Goal: Navigation & Orientation: Find specific page/section

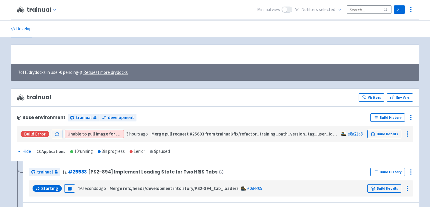
scroll to position [237, 0]
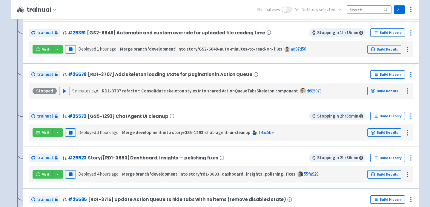
scroll to position [431, 0]
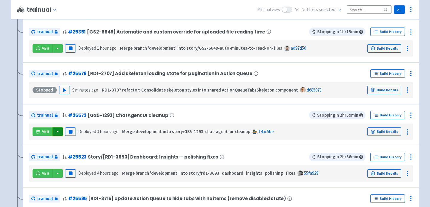
click at [56, 133] on button "button" at bounding box center [58, 131] width 10 height 8
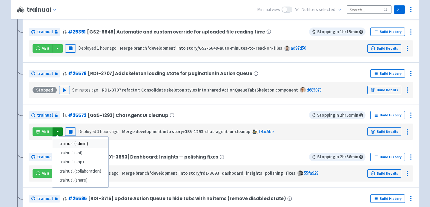
click at [65, 141] on link "trainual (admin)" at bounding box center [80, 143] width 56 height 9
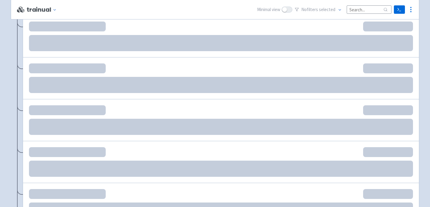
scroll to position [438, 0]
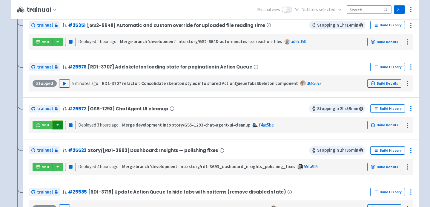
click at [57, 126] on button "button" at bounding box center [58, 125] width 10 height 8
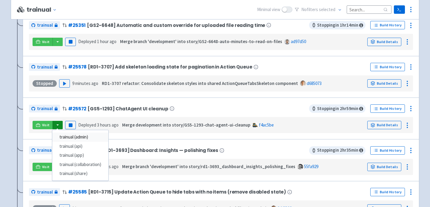
click at [64, 139] on link "trainual (admin)" at bounding box center [80, 136] width 56 height 9
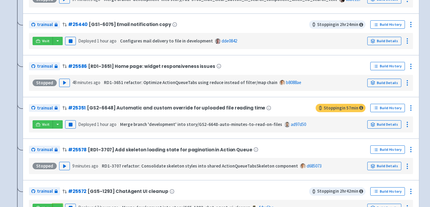
scroll to position [0, 0]
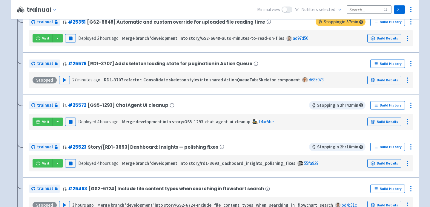
scroll to position [524, 0]
click at [54, 123] on button "button" at bounding box center [58, 121] width 10 height 8
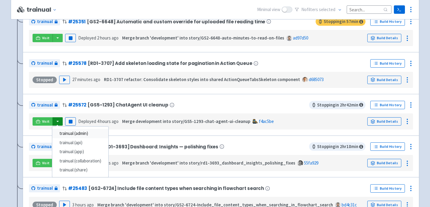
click at [65, 135] on link "trainual (admin)" at bounding box center [80, 133] width 56 height 9
